Goal: Task Accomplishment & Management: Use online tool/utility

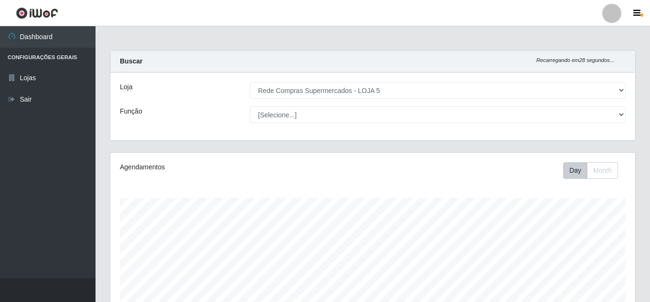
select select "397"
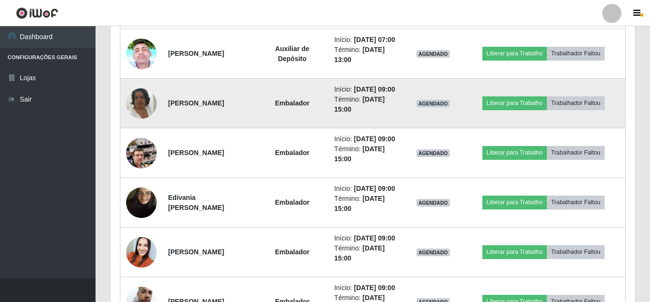
scroll to position [473, 0]
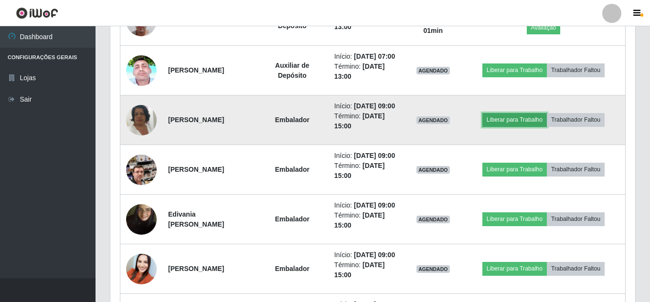
click at [518, 127] on button "Liberar para Trabalho" at bounding box center [515, 119] width 65 height 13
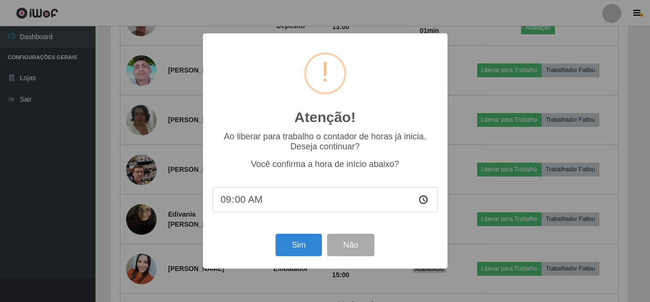
scroll to position [198, 520]
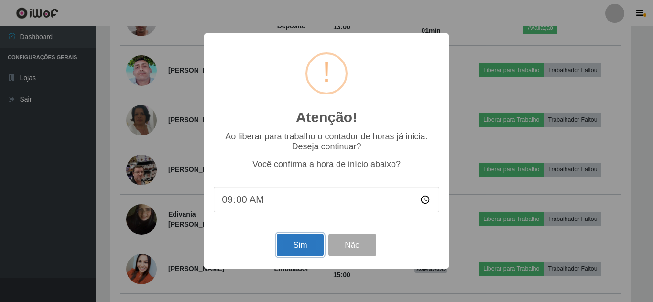
click at [293, 243] on button "Sim" at bounding box center [300, 245] width 46 height 22
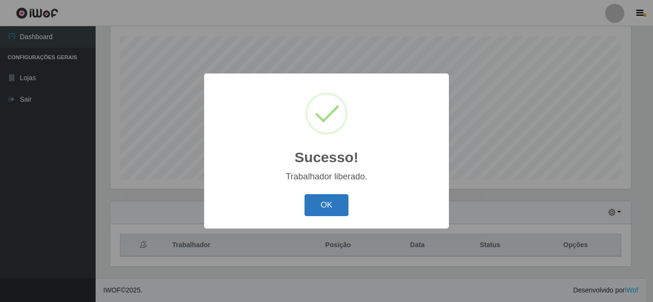
click at [319, 207] on button "OK" at bounding box center [326, 205] width 44 height 22
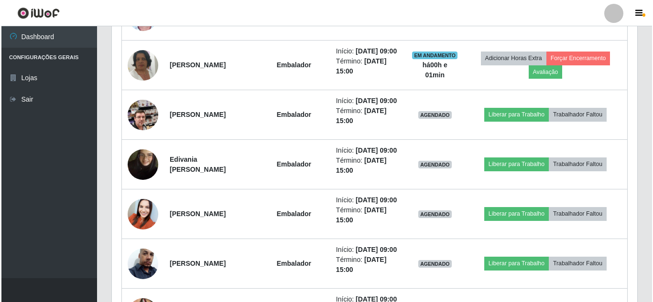
scroll to position [544, 0]
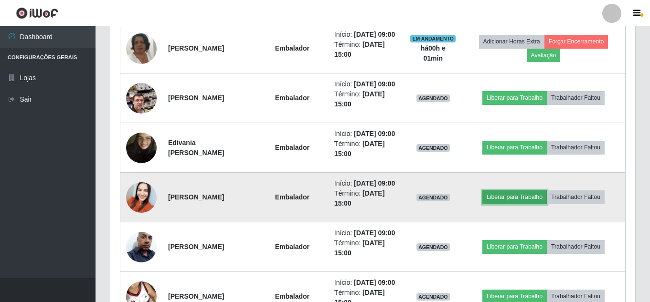
click at [523, 204] on button "Liberar para Trabalho" at bounding box center [515, 197] width 65 height 13
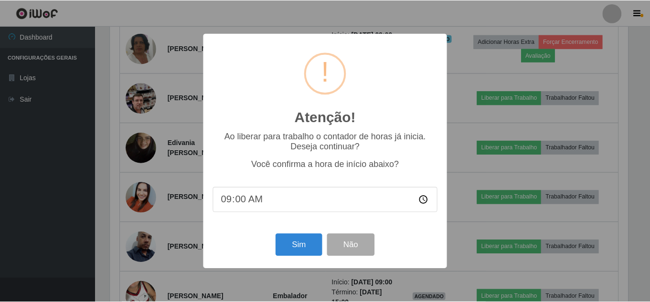
scroll to position [198, 520]
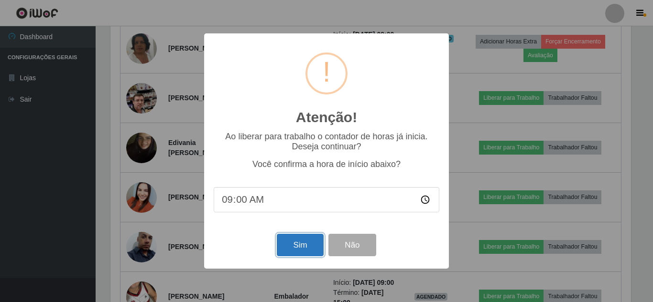
click at [312, 253] on button "Sim" at bounding box center [300, 245] width 46 height 22
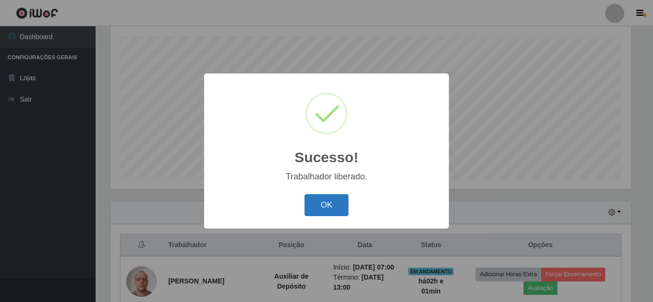
click at [319, 207] on button "OK" at bounding box center [326, 205] width 44 height 22
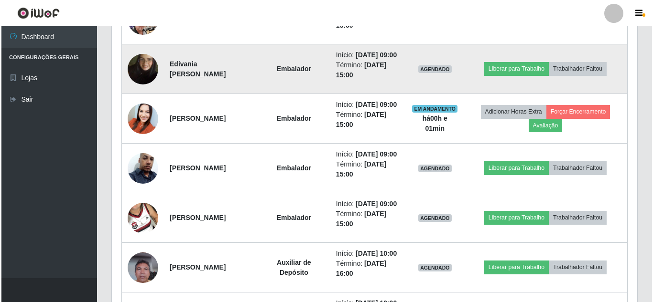
scroll to position [640, 0]
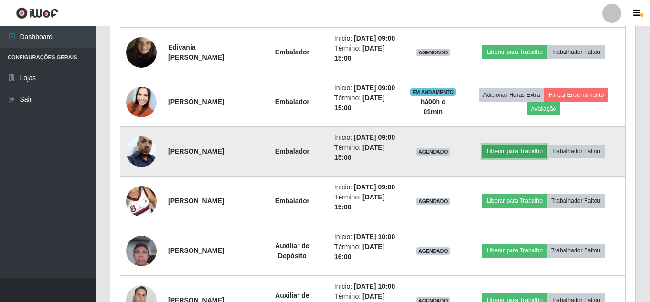
click at [507, 158] on button "Liberar para Trabalho" at bounding box center [515, 151] width 65 height 13
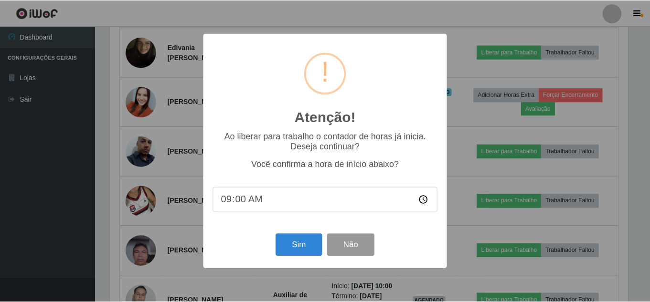
scroll to position [0, 0]
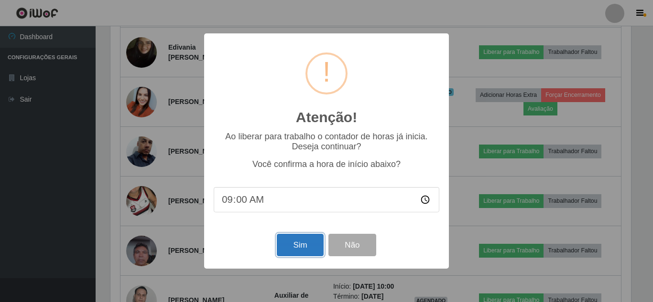
click at [304, 252] on button "Sim" at bounding box center [300, 245] width 46 height 22
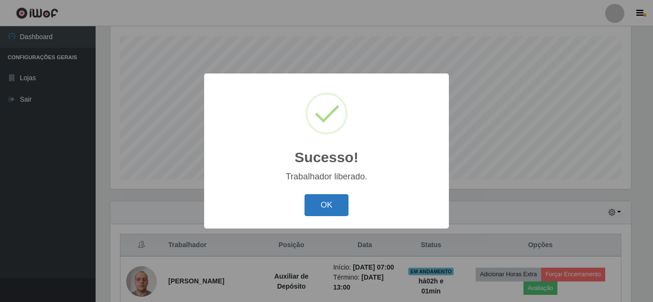
click at [334, 209] on button "OK" at bounding box center [326, 205] width 44 height 22
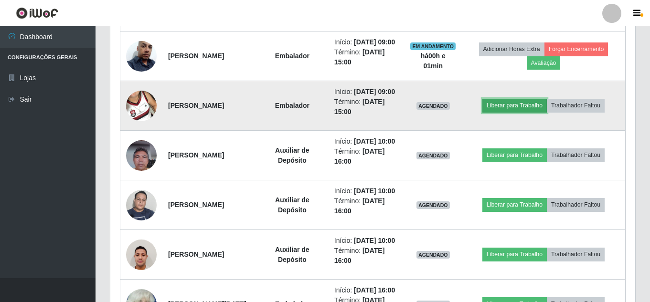
click at [511, 112] on button "Liberar para Trabalho" at bounding box center [515, 105] width 65 height 13
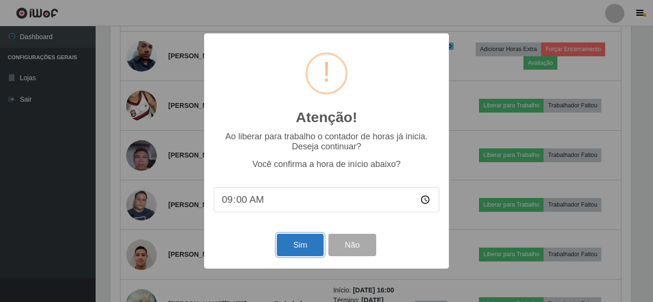
click at [299, 242] on button "Sim" at bounding box center [300, 245] width 46 height 22
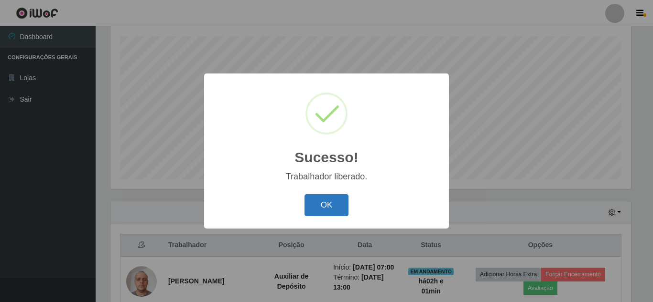
click at [311, 215] on button "OK" at bounding box center [326, 205] width 44 height 22
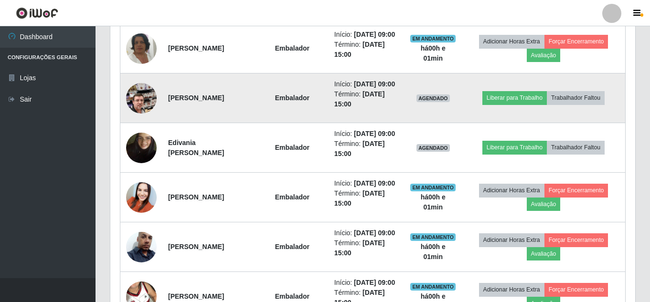
click at [132, 126] on img at bounding box center [141, 98] width 31 height 54
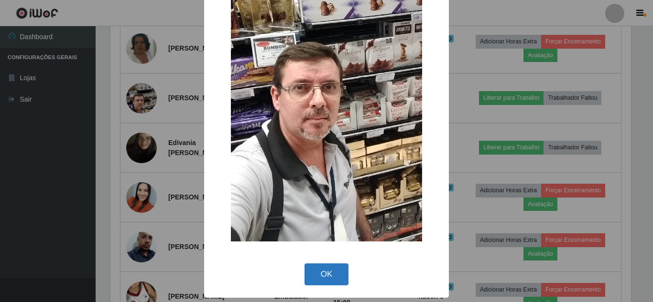
click at [314, 264] on button "OK" at bounding box center [326, 275] width 44 height 22
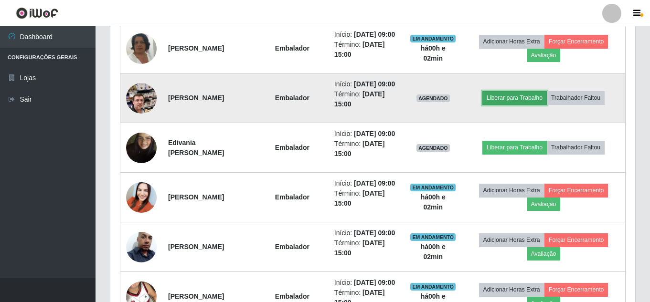
click at [508, 105] on button "Liberar para Trabalho" at bounding box center [515, 97] width 65 height 13
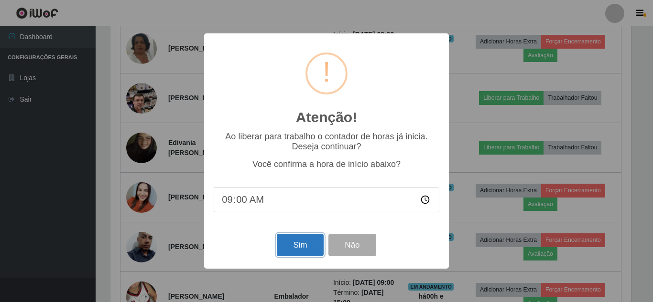
click at [282, 247] on button "Sim" at bounding box center [300, 245] width 46 height 22
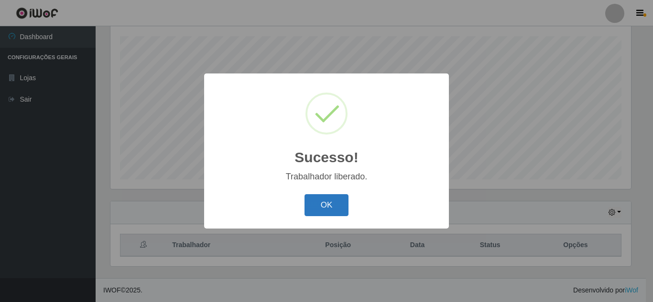
click at [319, 199] on button "OK" at bounding box center [326, 205] width 44 height 22
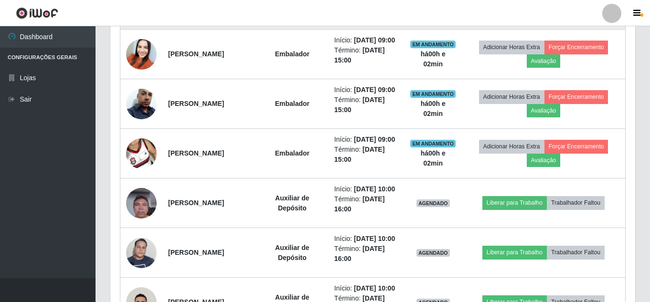
click at [132, 32] on img at bounding box center [141, 5] width 31 height 54
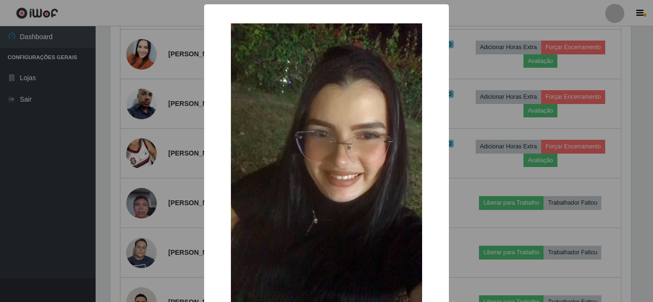
click at [168, 128] on div "× OK Cancel" at bounding box center [326, 151] width 653 height 302
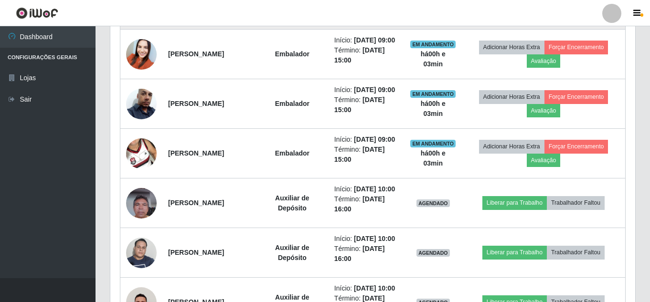
click at [528, 11] on button "Liberar para Trabalho" at bounding box center [515, 4] width 65 height 13
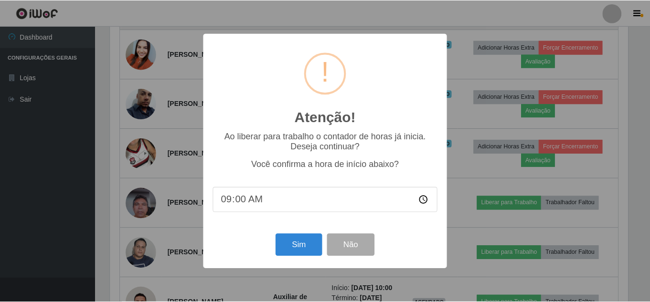
scroll to position [198, 520]
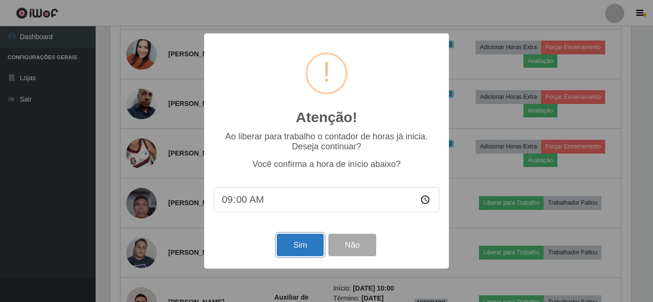
click at [301, 245] on button "Sim" at bounding box center [300, 245] width 46 height 22
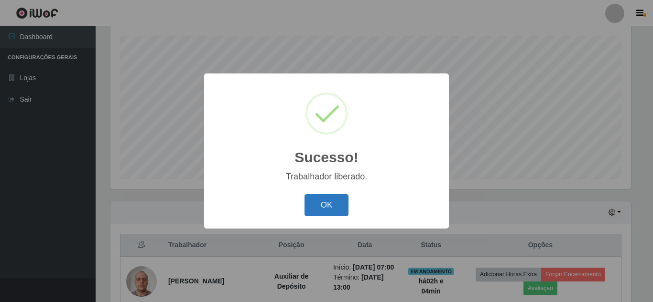
click at [319, 202] on button "OK" at bounding box center [326, 205] width 44 height 22
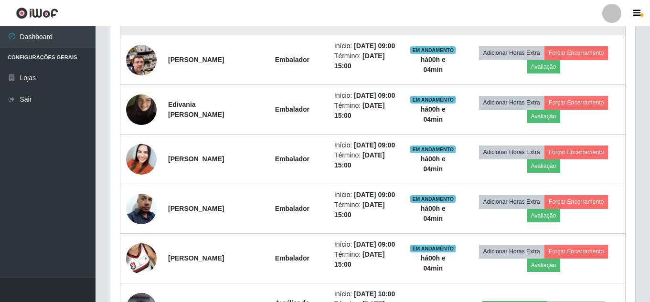
scroll to position [592, 0]
